Goal: Transaction & Acquisition: Register for event/course

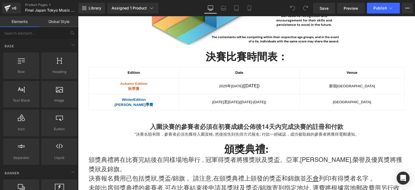
scroll to position [719, 0]
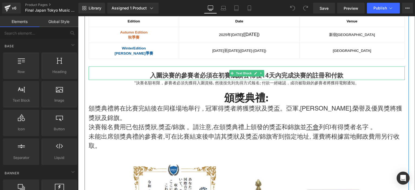
click at [218, 76] on strong "入圍決賽的參賽者必須在初賽成績公佈後14天內完成決賽的註冊和付款" at bounding box center [246, 75] width 193 height 7
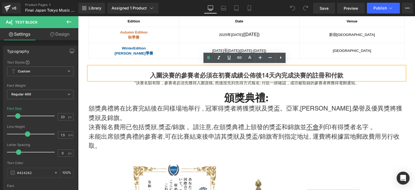
click at [198, 71] on div "入圍決賽的參賽者必須在初賽成績公佈後14天內完成決賽的註冊和付款" at bounding box center [247, 75] width 316 height 9
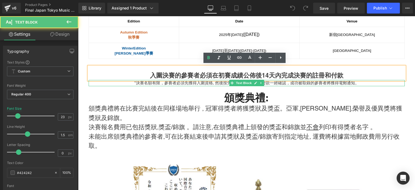
click at [181, 82] on p "*決賽名額有限，參賽者必須先獲得入圍資格, 然後按先到先得方式報名; 付款一經確認，成功被取錄的參賽者將獲得電郵通知。" at bounding box center [247, 83] width 316 height 6
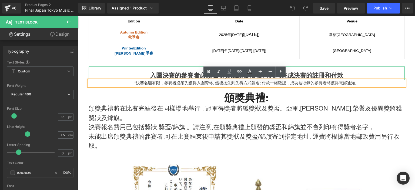
click at [165, 72] on strong "入圍決賽的參賽者必須在初賽成績公佈後14天內完成決賽的註冊和付款" at bounding box center [246, 75] width 193 height 7
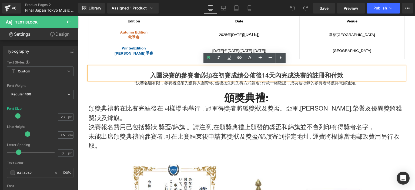
click at [145, 61] on div "比賽獎金: Heading 全場總冠軍(一名) -獲頒港幣 $2300現金獎 全場總亞軍(一名) - 獲頒港幣 $1600現金獎 全場總[PERSON_NAM…" at bounding box center [246, 1] width 324 height 861
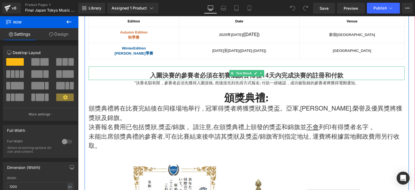
click at [114, 71] on div "入圍決賽的參賽者必須在初賽成績公佈後14天內完成決賽的註冊和付款" at bounding box center [247, 75] width 316 height 9
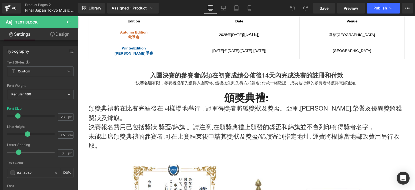
click at [69, 21] on icon at bounding box center [69, 22] width 6 height 6
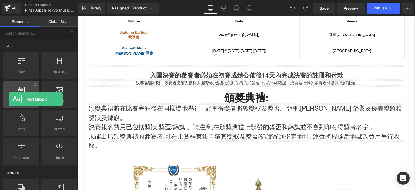
drag, startPoint x: 36, startPoint y: 95, endPoint x: 9, endPoint y: 99, distance: 27.3
click at [9, 99] on div "Text Block texts, paragraphs, contents, blocks" at bounding box center [21, 94] width 36 height 26
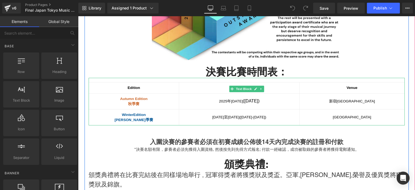
scroll to position [651, 0]
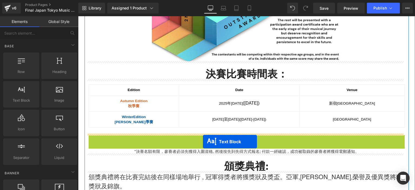
drag, startPoint x: 229, startPoint y: 139, endPoint x: 203, endPoint y: 141, distance: 26.6
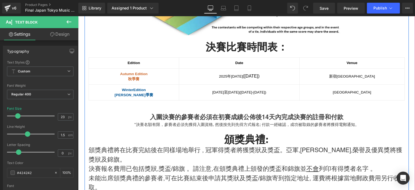
scroll to position [678, 0]
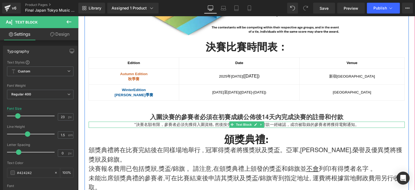
click at [356, 123] on p "*決賽名額有限，參賽者必須先獲得入圍資格, 然後按先到先得方式報名; 付款一經確認，成功被取錄的參賽者將獲得電郵通知。" at bounding box center [247, 124] width 316 height 6
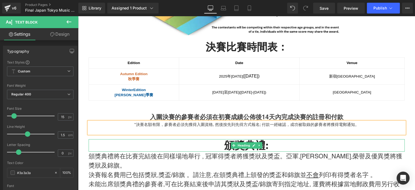
click at [307, 146] on h2 "頒獎典禮:" at bounding box center [247, 145] width 316 height 12
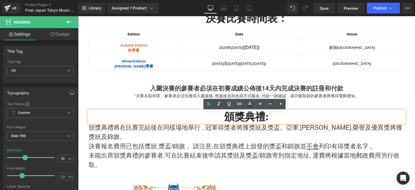
scroll to position [707, 0]
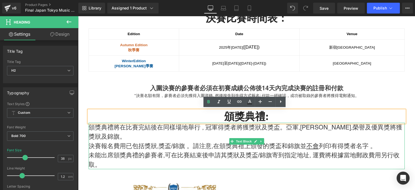
click at [274, 141] on p "決賽報名費用已包括獎狀,獎盃/錦旗 。請注意,在頒獎典禮上頒發的獎盃和錦旗並 不會 列印有得獎者名字 。" at bounding box center [247, 145] width 316 height 9
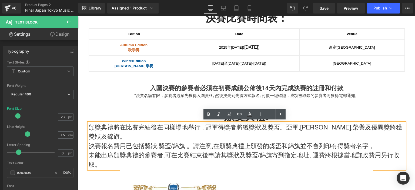
click at [84, 161] on div "比賽獎金: Heading 全場總冠軍(一名) -獲頒港幣 $2300現金獎 全場總亞軍(一名) - 獲頒港幣 $1600現金獎 全場總[PERSON_NAM…" at bounding box center [246, 17] width 324 height 868
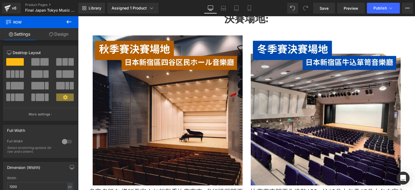
scroll to position [1155, 0]
